Goal: Transaction & Acquisition: Purchase product/service

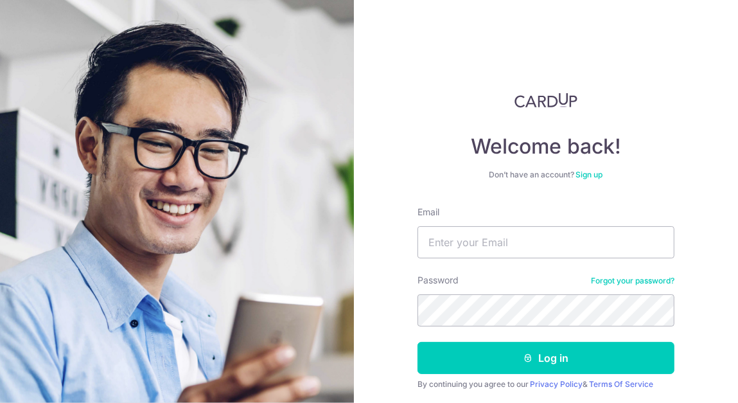
type input "joanneosy@gmail.com"
click at [417, 342] on button "Log in" at bounding box center [545, 358] width 257 height 32
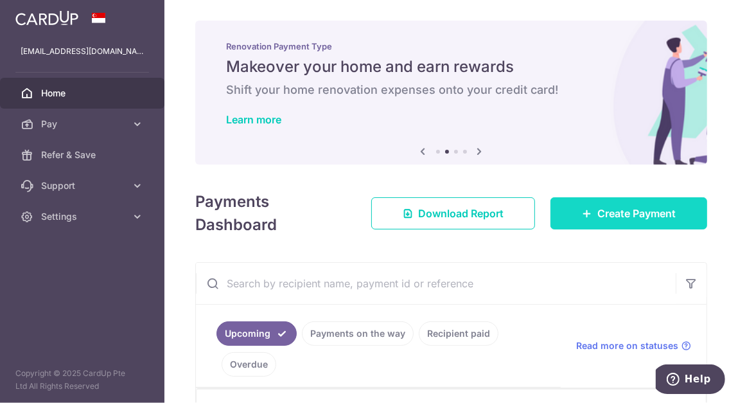
click at [637, 223] on link "Create Payment" at bounding box center [628, 213] width 157 height 32
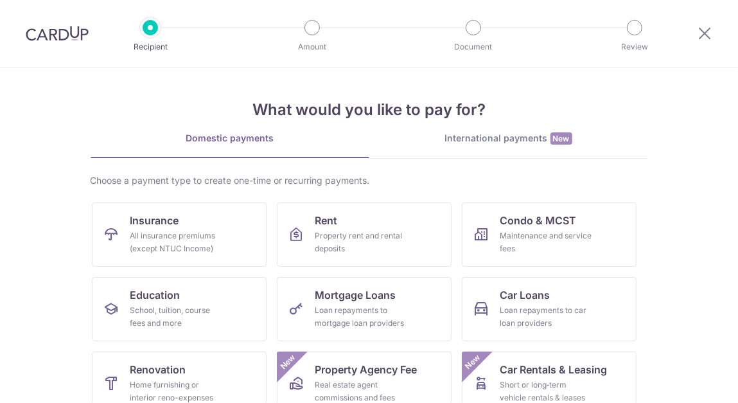
click at [444, 127] on div "What would you like to pay for? Domestic payments International payments New Ch…" at bounding box center [369, 320] width 557 height 507
click at [451, 136] on div "International payments New" at bounding box center [508, 138] width 279 height 13
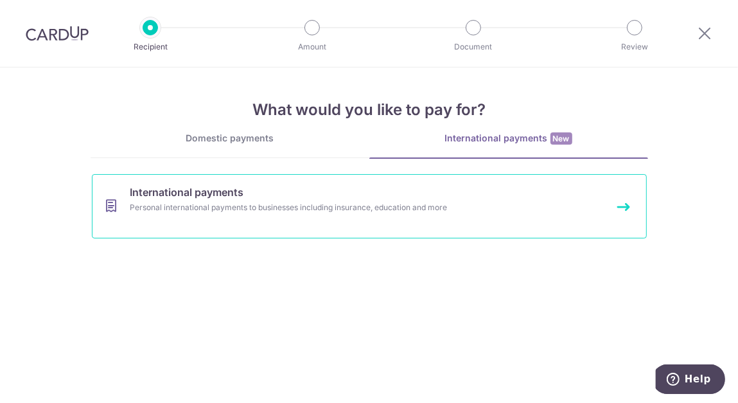
click at [261, 209] on div "Personal international payments to businesses including insurance, education an…" at bounding box center [352, 207] width 444 height 13
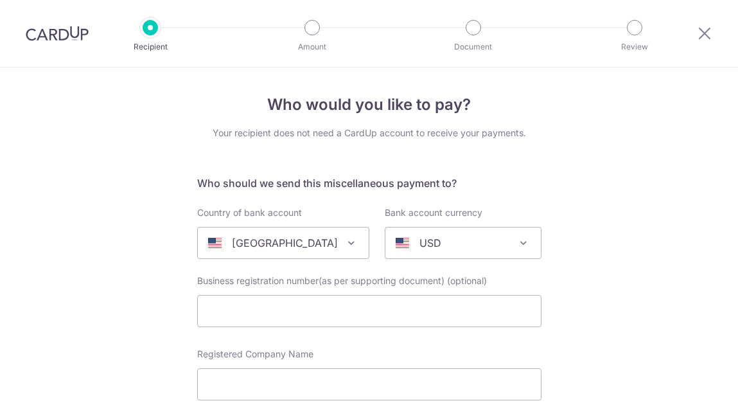
select select
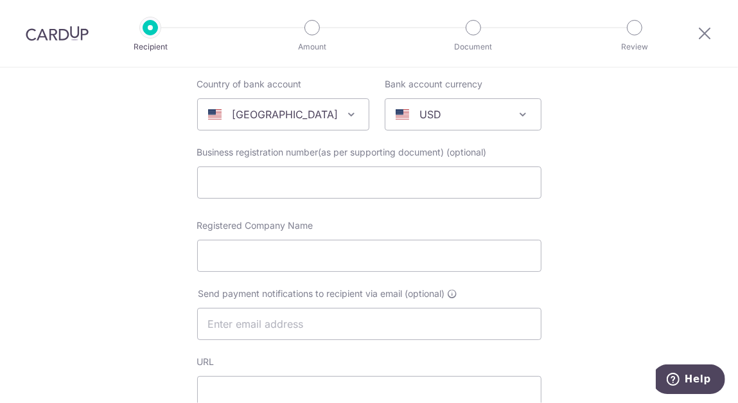
click at [322, 117] on div "United States" at bounding box center [273, 114] width 130 height 15
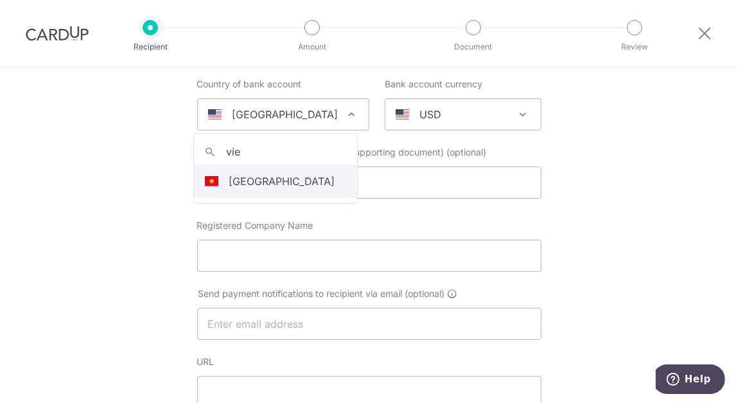
type input "vie"
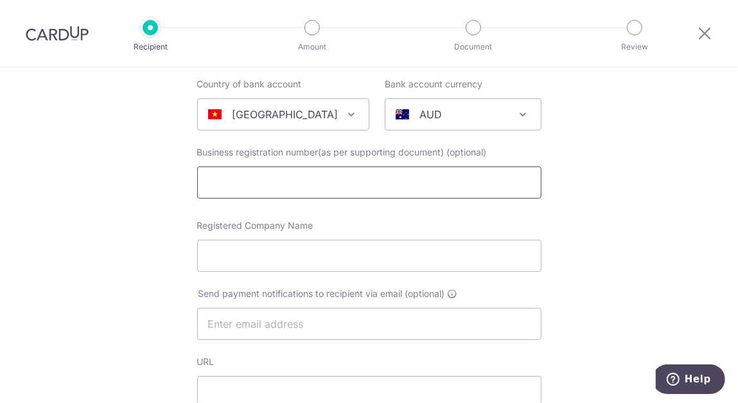
select select "241"
select select "[GEOGRAPHIC_DATA]"
select select
click at [419, 108] on p "AUD" at bounding box center [430, 114] width 22 height 15
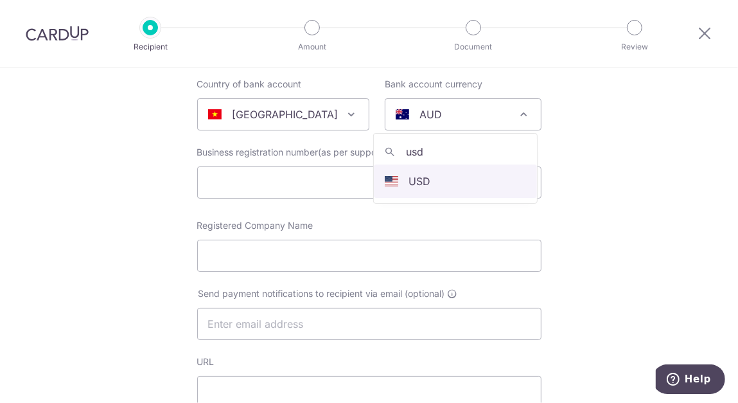
type input "usd"
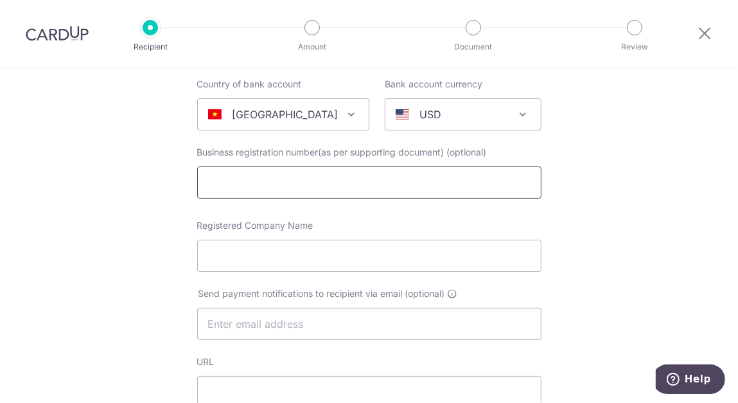
click at [408, 182] on input "text" at bounding box center [369, 182] width 344 height 32
click at [502, 228] on div "Registered Company Name" at bounding box center [369, 245] width 344 height 53
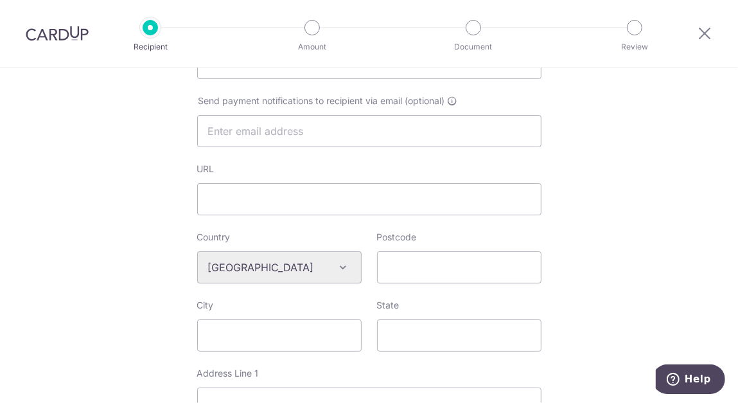
scroll to position [385, 0]
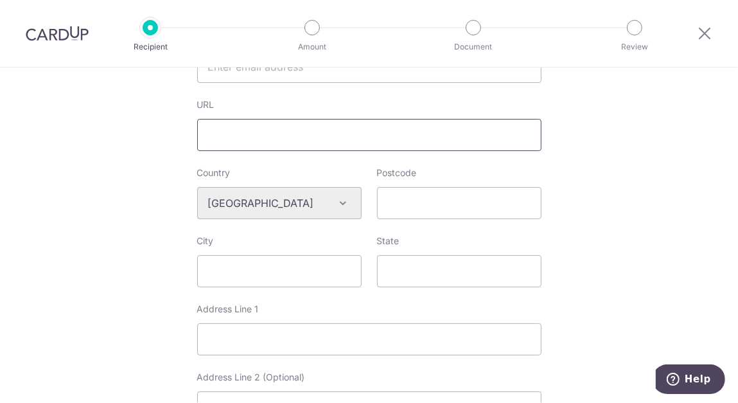
click at [431, 144] on input "URL" at bounding box center [369, 135] width 344 height 32
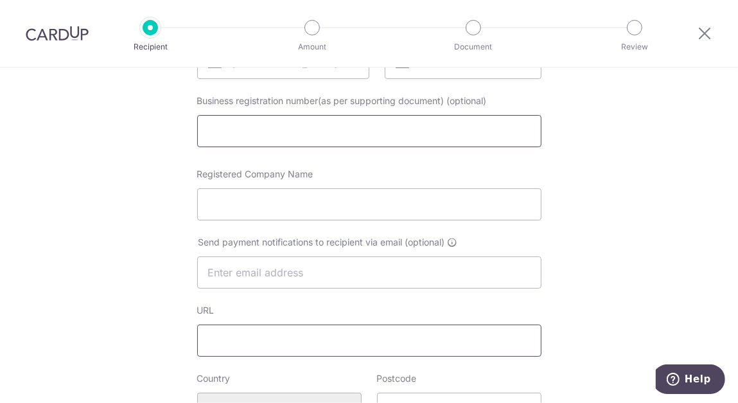
scroll to position [193, 0]
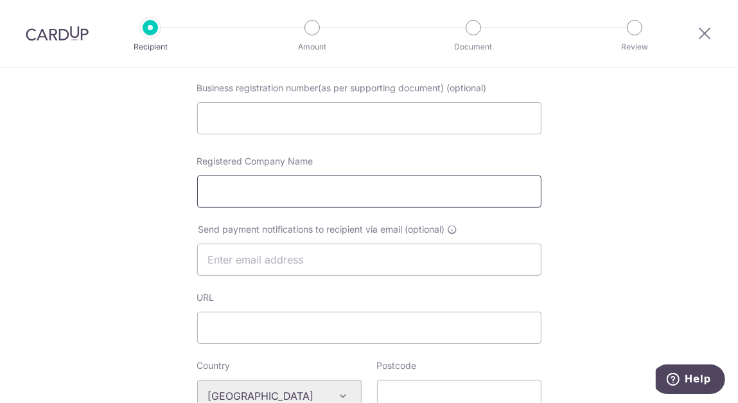
click at [417, 193] on input "Registered Company Name" at bounding box center [369, 191] width 344 height 32
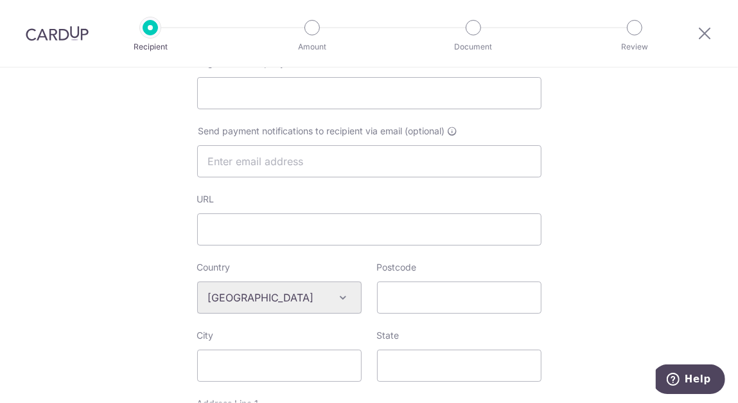
scroll to position [0, 0]
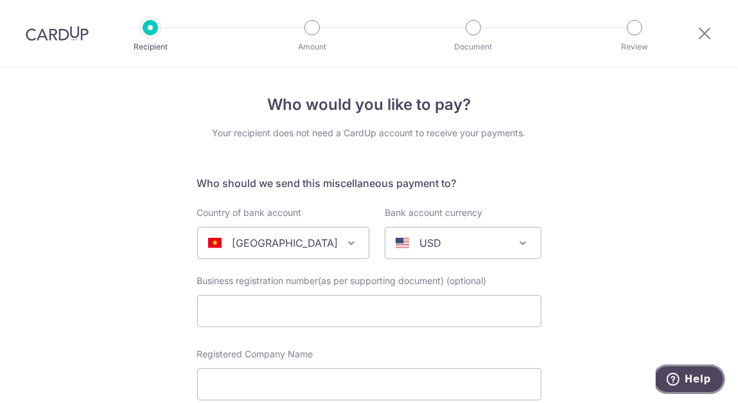
click at [692, 377] on span "Help" at bounding box center [697, 378] width 26 height 12
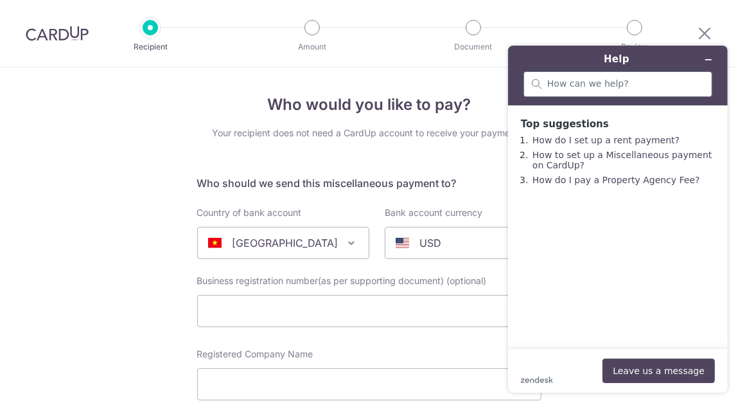
click at [590, 72] on div at bounding box center [617, 84] width 189 height 26
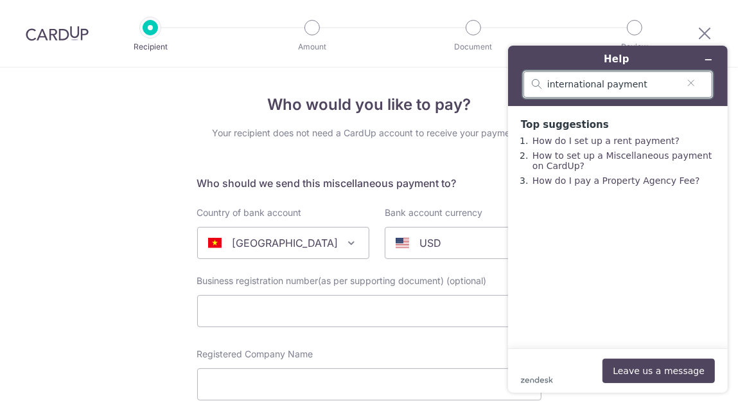
type input "international payment"
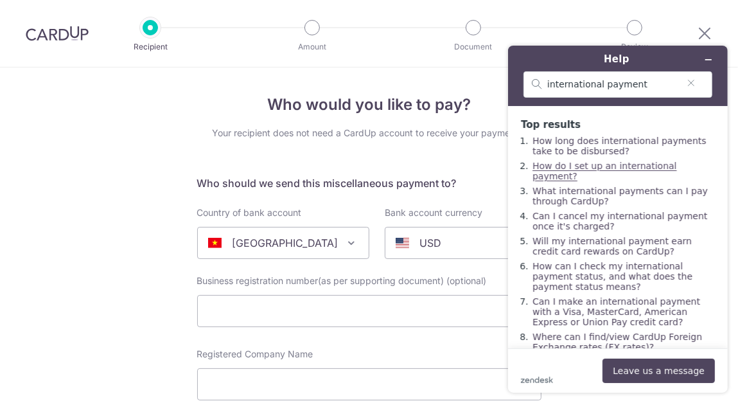
click at [655, 168] on link "How do I set up an international payment?" at bounding box center [604, 170] width 144 height 21
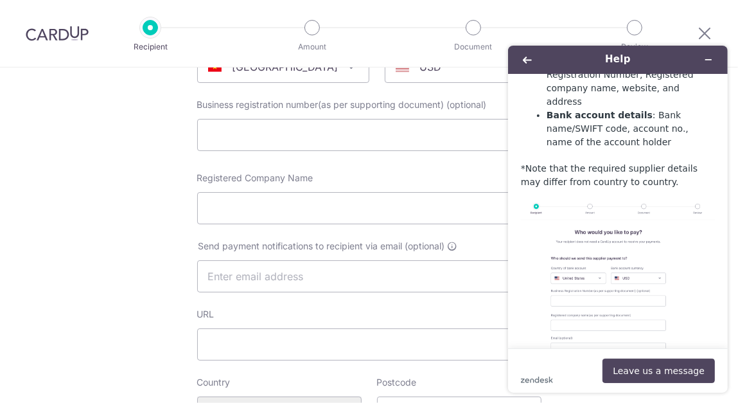
scroll to position [193, 0]
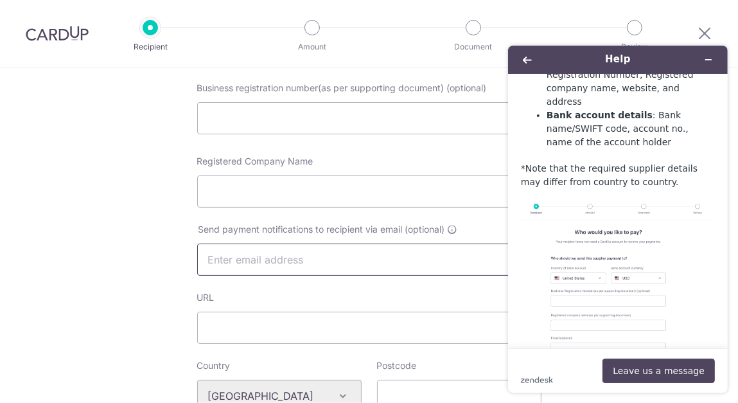
click at [302, 264] on input "text" at bounding box center [369, 259] width 344 height 32
click at [299, 340] on input "URL" at bounding box center [369, 327] width 344 height 32
click at [306, 263] on input "text" at bounding box center [369, 259] width 344 height 32
paste input "lililalavietnamcc@gmail.com"
type input "lililalavietnamcc@gmail.com"
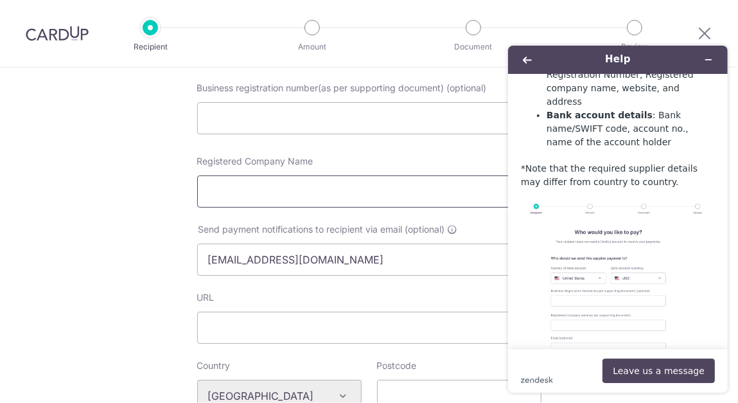
click at [319, 179] on input "Registered Company Name" at bounding box center [369, 191] width 344 height 32
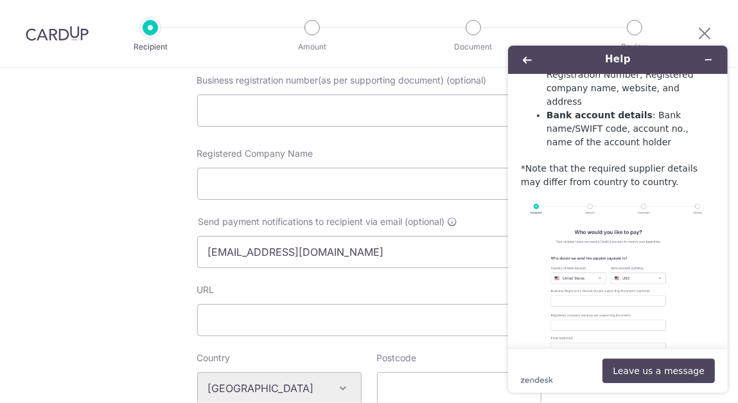
scroll to position [162, 0]
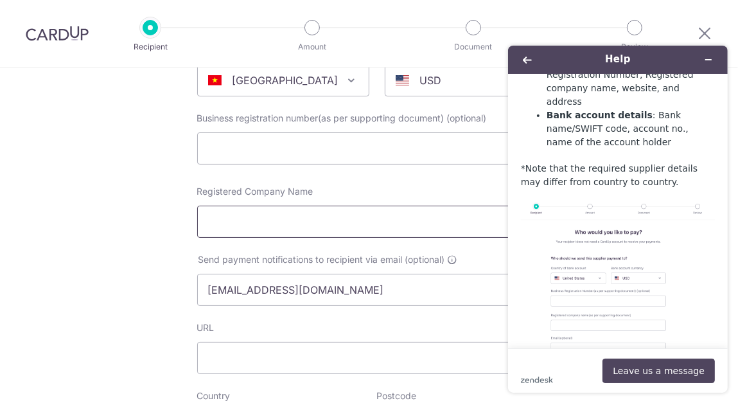
click at [299, 222] on input "Registered Company Name" at bounding box center [369, 221] width 344 height 32
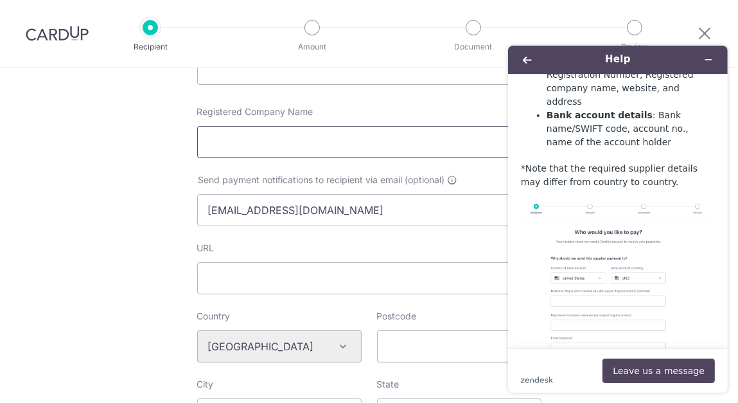
scroll to position [227, 0]
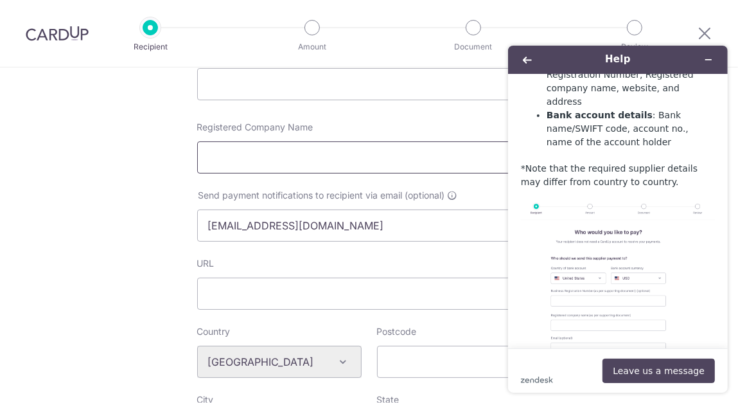
paste input "LILILALA VIETNAM"
type input "LILILALA VIETNAM"
click at [322, 297] on input "URL" at bounding box center [369, 293] width 344 height 32
paste input "https://lililala.vn/"
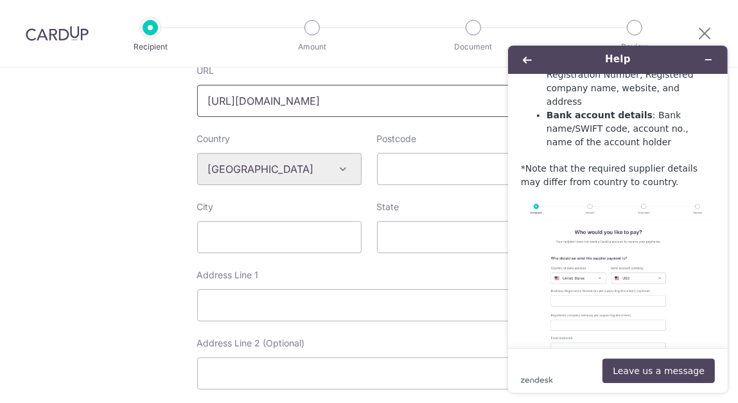
type input "https://lililala.vn/"
click at [370, 195] on div "Country Algeria Andorra Angola Anguilla Argentina Armenia Aruba Australia Austr…" at bounding box center [369, 166] width 360 height 68
click at [377, 183] on div "Country Algeria Andorra Angola Anguilla Argentina Armenia Aruba Australia Austr…" at bounding box center [369, 166] width 360 height 68
click at [392, 173] on input "Postcode" at bounding box center [459, 169] width 164 height 32
paste input "700000"
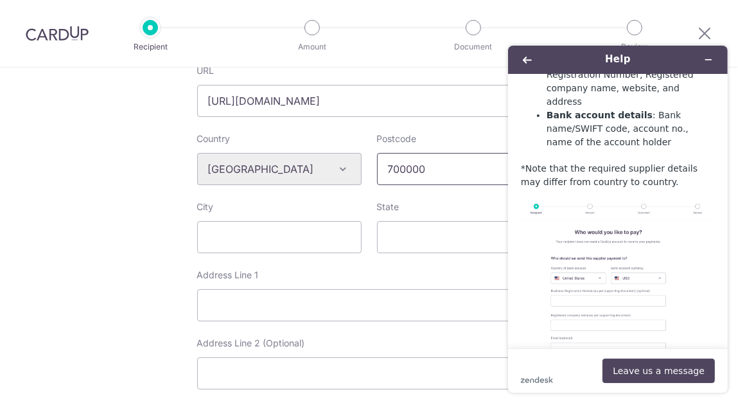
type input "700000"
click at [221, 243] on input "City" at bounding box center [279, 237] width 164 height 32
paste input "Ho Chi Minh City"
type input "Ho Chi Minh City"
click at [349, 308] on input "Address Line 1" at bounding box center [369, 305] width 344 height 32
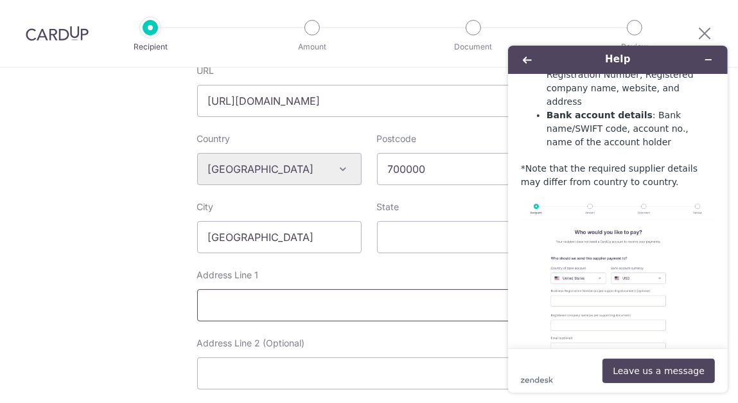
paste input "96/84 Phan Dinh Phung, Ward 2, Phu Nhuan District, Ho Chi Minh City, Vietnam"
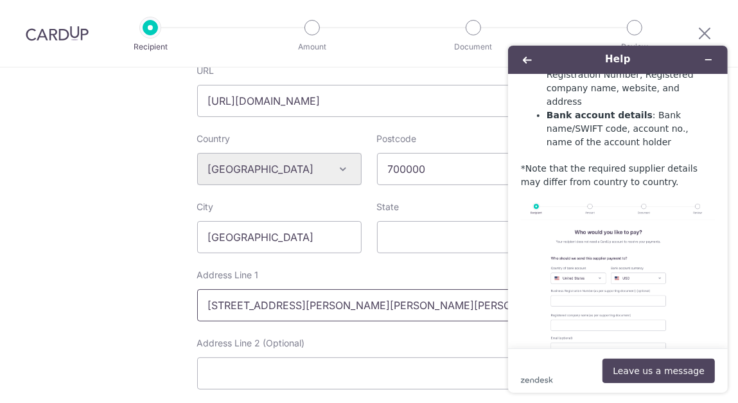
scroll to position [0, 62]
click at [375, 306] on input "96/84 Phan Dinh Phung, Ward 2, Phu Nhuan District, Ho Chi Minh City, Vietnam" at bounding box center [369, 305] width 344 height 32
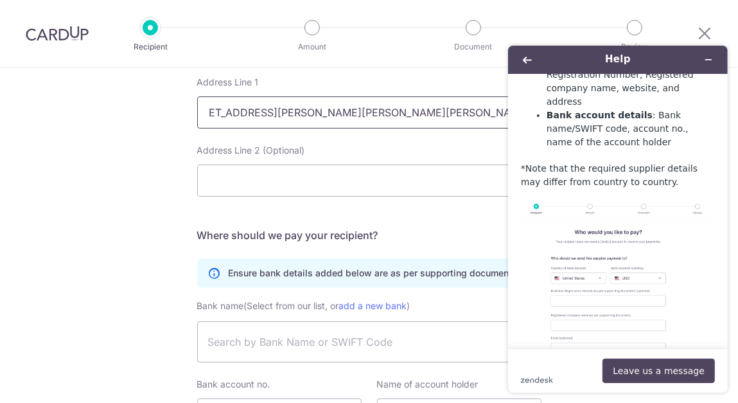
scroll to position [676, 0]
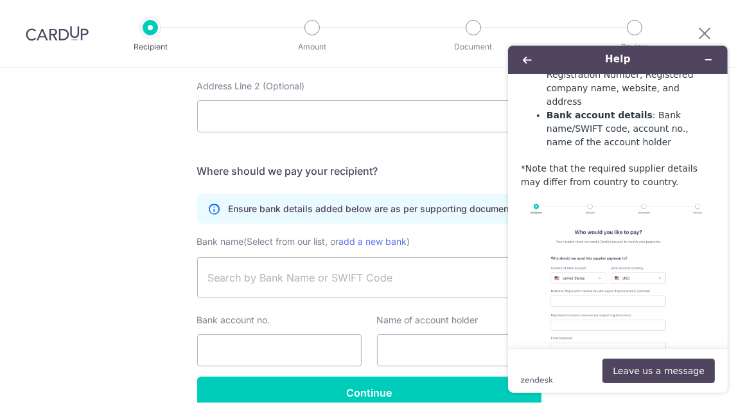
type input "96/84 Phan Dinh Phung, Ward 2, Phu Nhuan District, Ho Chi Minh City, Vietnam"
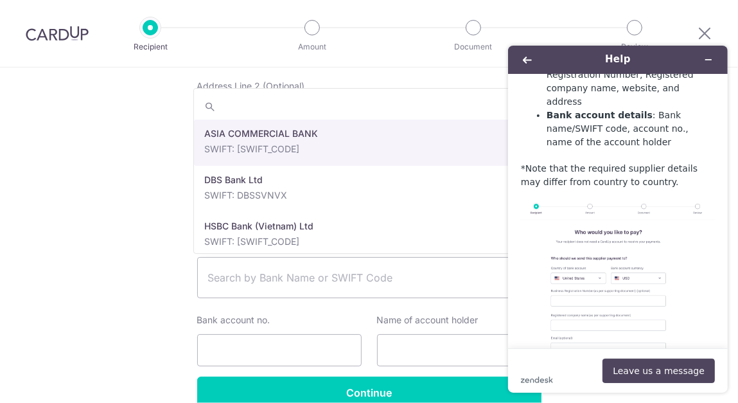
click at [345, 275] on span "Search by Bank Name or SWIFT Code" at bounding box center [359, 277] width 302 height 15
click at [273, 365] on div "Bank name (Select from our list, or add a new bank ) ASIA COMMERCIAL BANK DBS B…" at bounding box center [369, 305] width 344 height 143
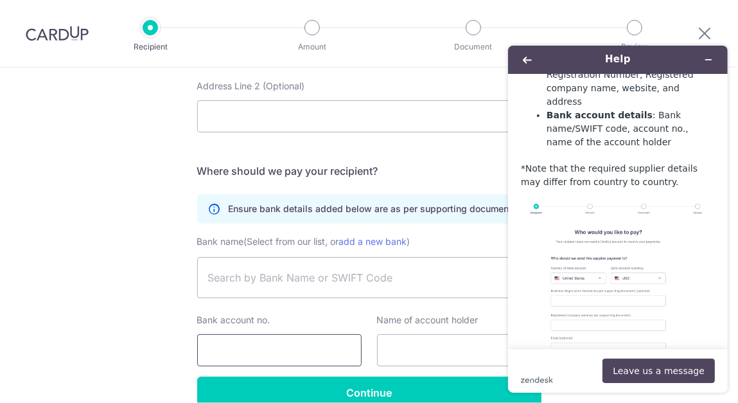
click at [270, 352] on input "Bank account no." at bounding box center [279, 350] width 164 height 32
paste input "48542359"
type input "48542359"
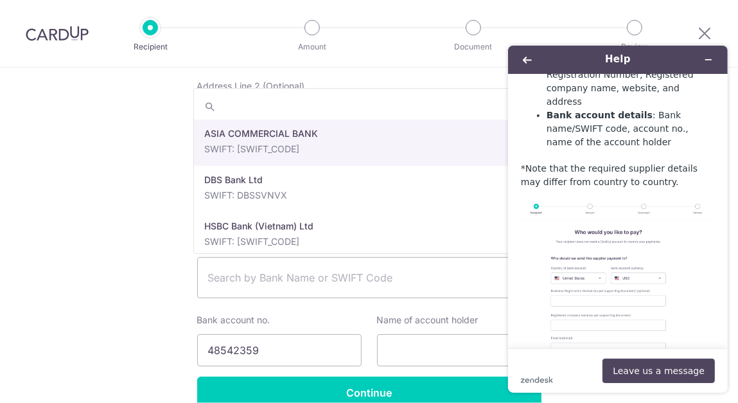
click at [261, 284] on span "Search by Bank Name or SWIFT Code" at bounding box center [369, 277] width 343 height 40
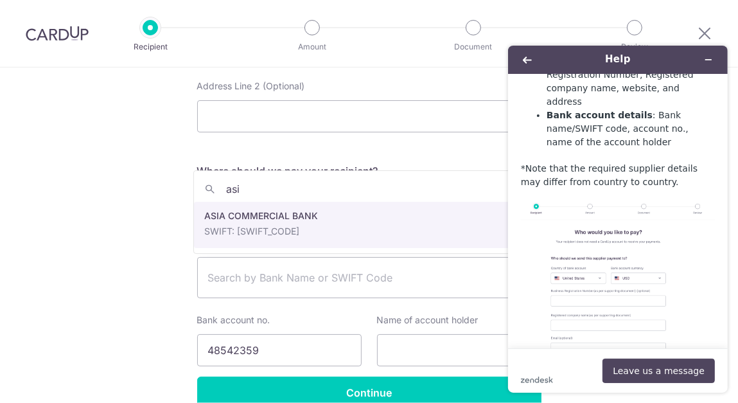
type input "asi"
select select "61"
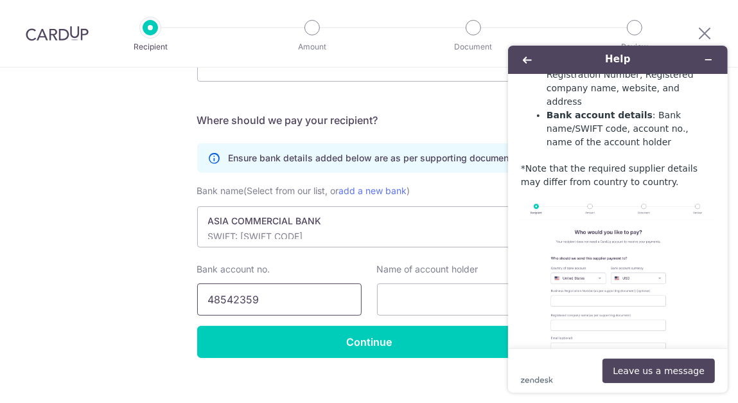
scroll to position [740, 0]
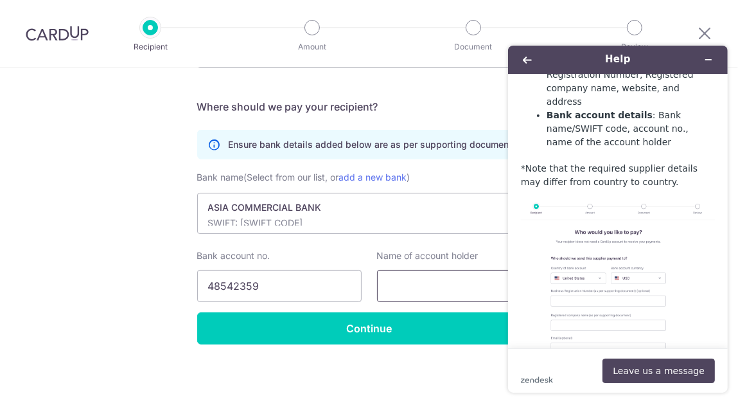
click at [472, 280] on input "text" at bounding box center [459, 286] width 164 height 32
paste input "Duong Ho Thanh Nga"
type input "Duong Ho Thanh Nga"
click at [711, 56] on icon "Minimize widget" at bounding box center [707, 59] width 9 height 9
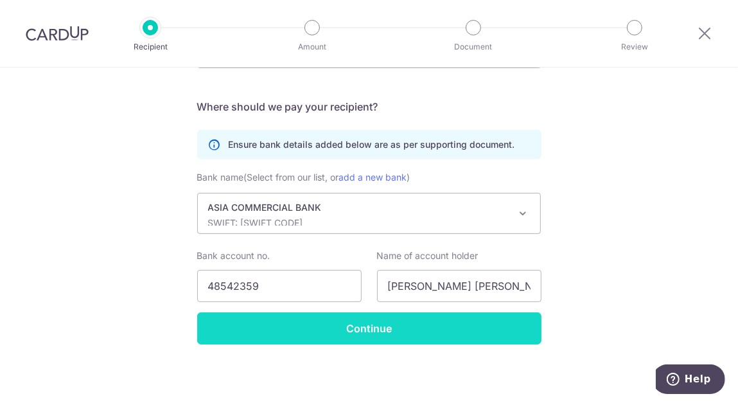
click at [340, 329] on input "Continue" at bounding box center [369, 328] width 344 height 32
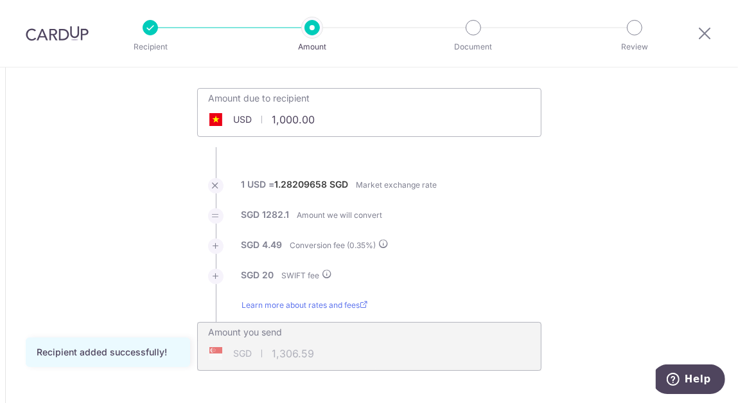
click at [209, 116] on span at bounding box center [215, 119] width 15 height 13
click at [236, 117] on span "USD" at bounding box center [243, 119] width 19 height 13
click at [286, 117] on input "1,000.00" at bounding box center [297, 120] width 198 height 30
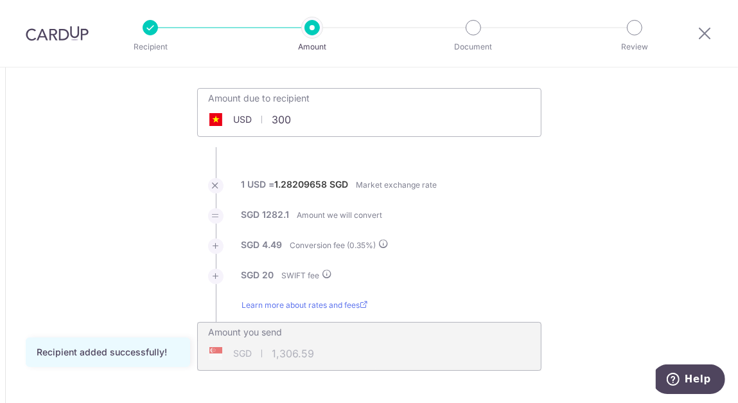
type input "300.00"
type input "405.97"
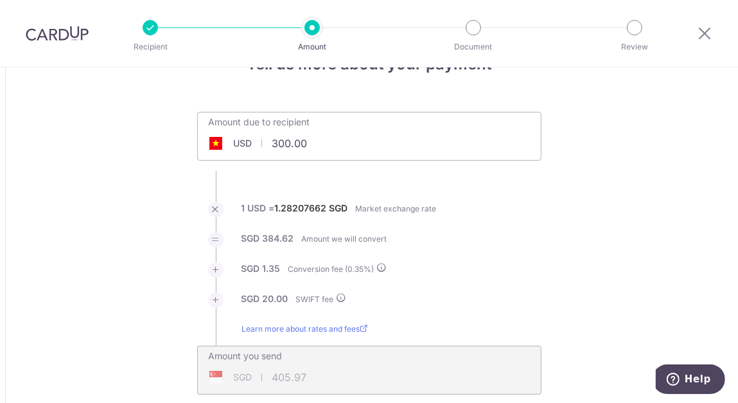
scroll to position [64, 0]
